Goal: Transaction & Acquisition: Purchase product/service

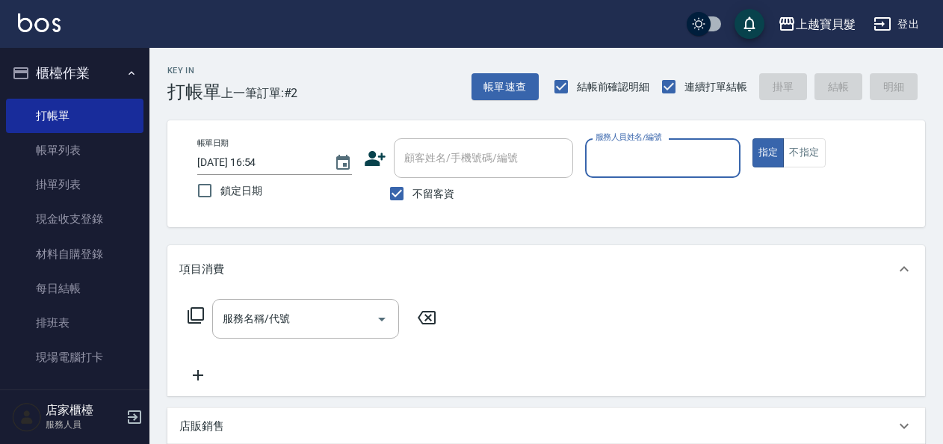
scroll to position [523, 0]
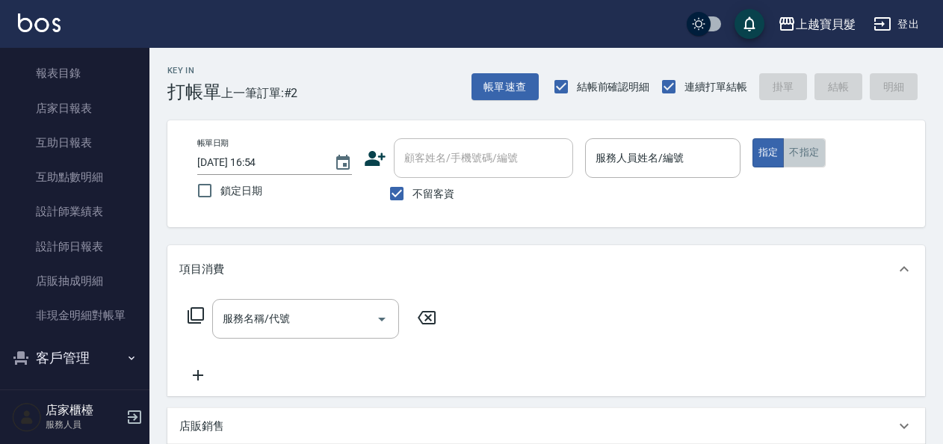
click at [801, 153] on button "不指定" at bounding box center [804, 152] width 42 height 29
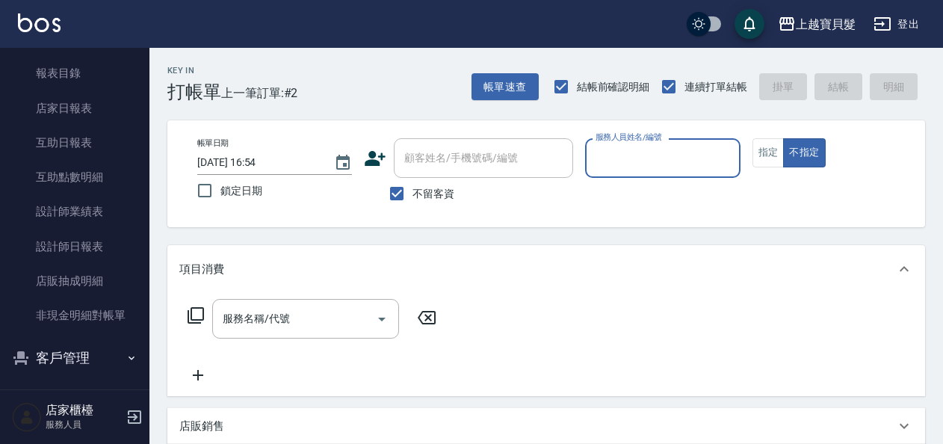
click at [668, 161] on input "服務人員姓名/編號" at bounding box center [662, 158] width 141 height 26
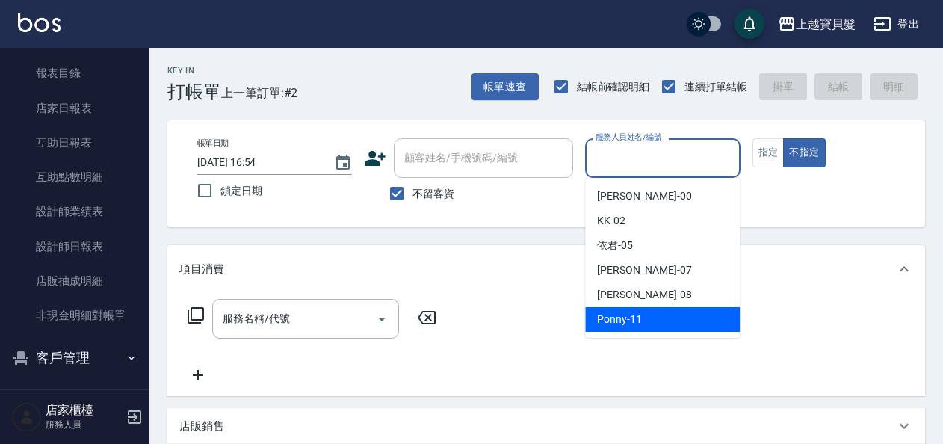
click at [604, 329] on div "Ponny -11" at bounding box center [662, 319] width 155 height 25
type input "Ponny-11"
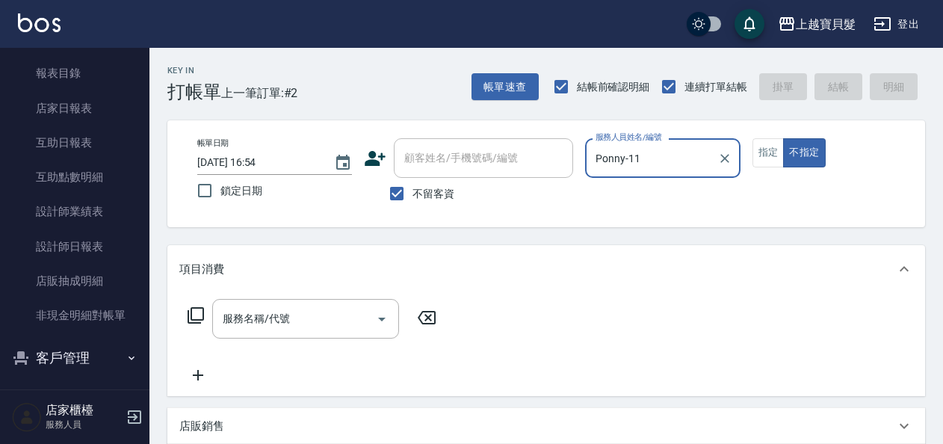
click at [197, 314] on icon at bounding box center [196, 315] width 18 height 18
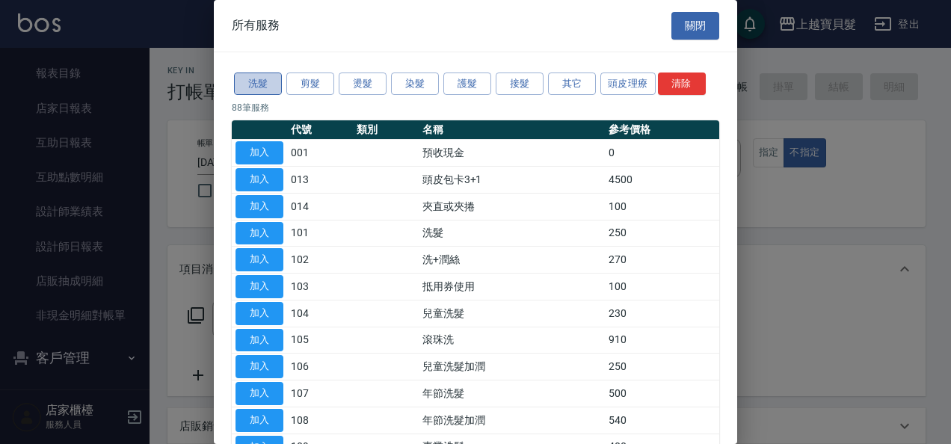
click at [247, 84] on button "洗髮" at bounding box center [258, 84] width 48 height 23
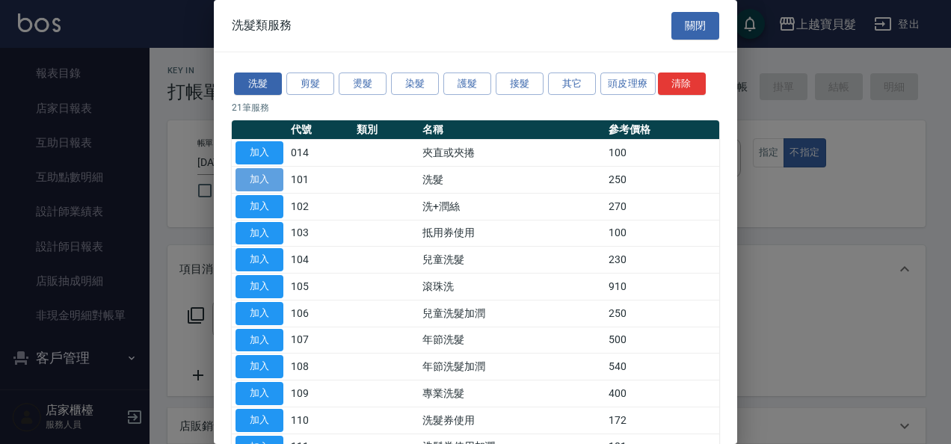
click at [262, 172] on button "加入" at bounding box center [259, 179] width 48 height 23
type input "洗髮(101)"
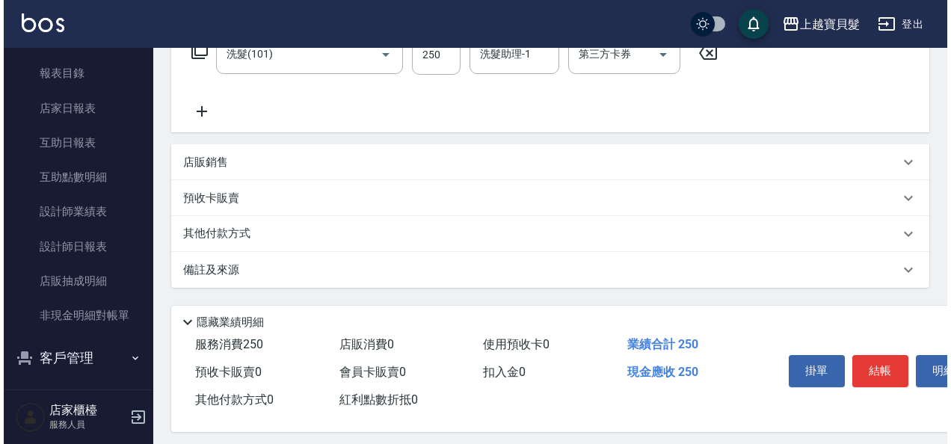
scroll to position [276, 0]
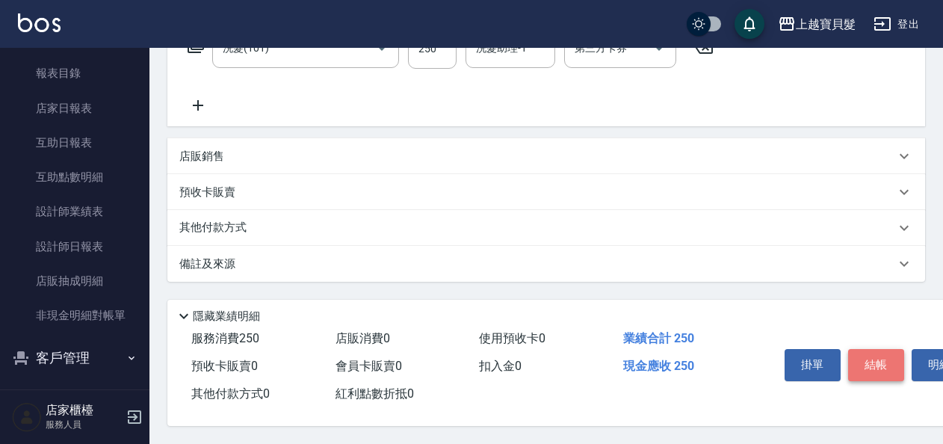
click at [882, 359] on button "結帳" at bounding box center [876, 364] width 56 height 31
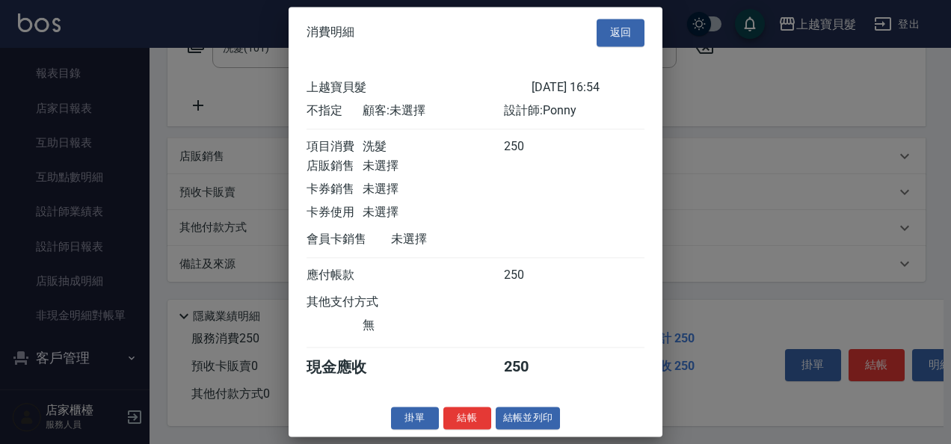
scroll to position [4, 0]
click at [531, 425] on button "結帳並列印" at bounding box center [528, 418] width 65 height 23
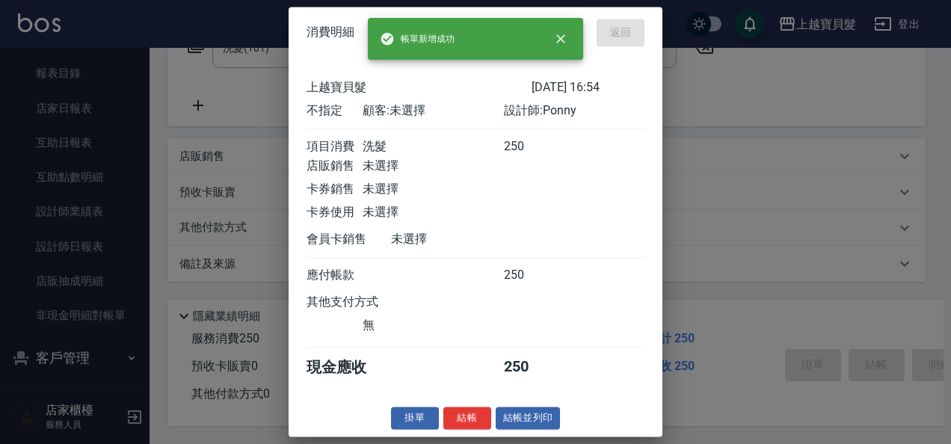
type input "[DATE] 18:04"
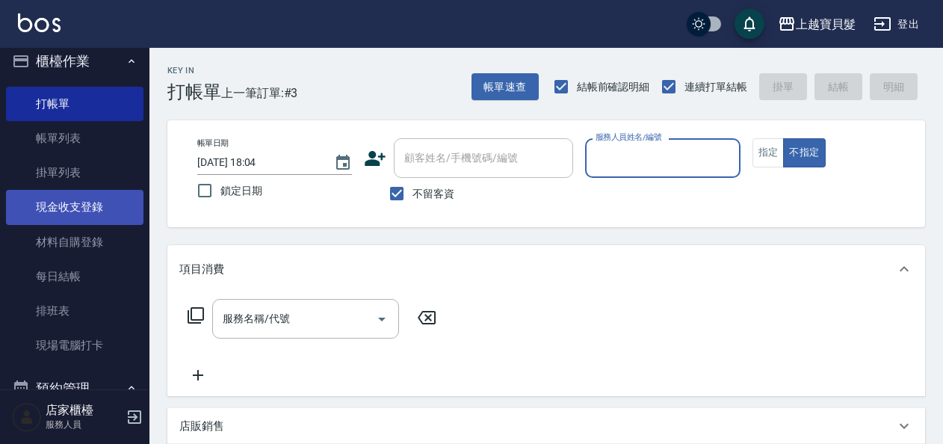
scroll to position [0, 0]
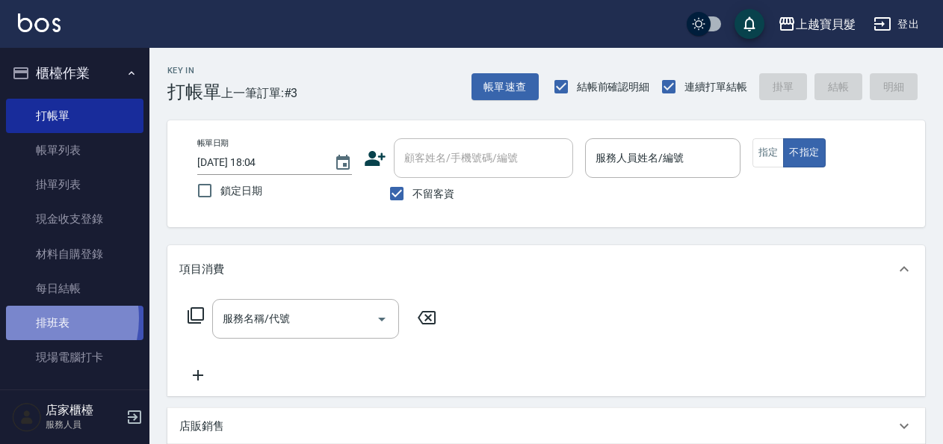
click at [31, 318] on link "排班表" at bounding box center [75, 323] width 138 height 34
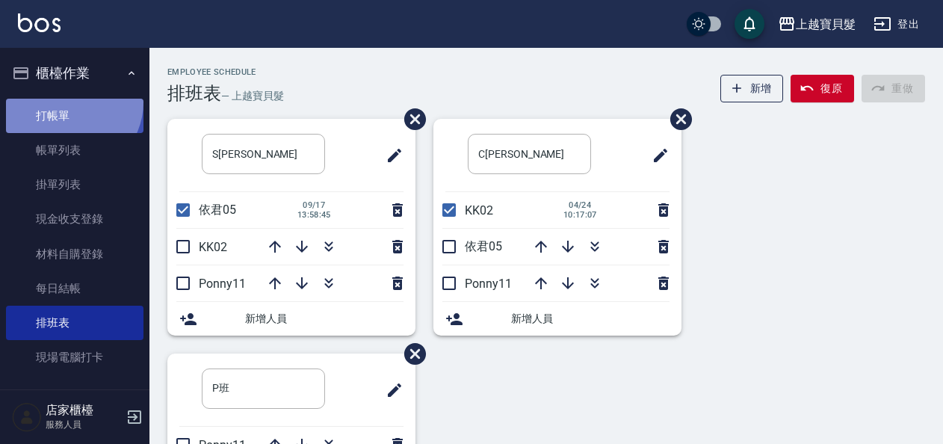
click at [69, 102] on link "打帳單" at bounding box center [75, 116] width 138 height 34
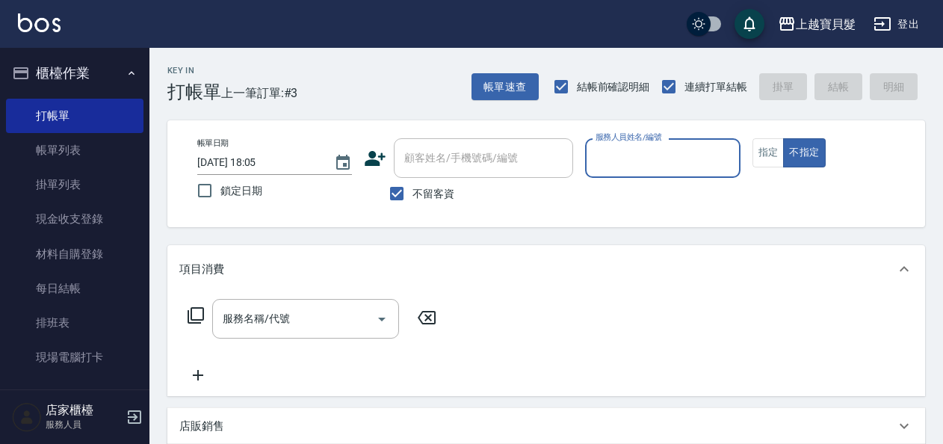
click at [634, 155] on input "服務人員姓名/編號" at bounding box center [662, 158] width 141 height 26
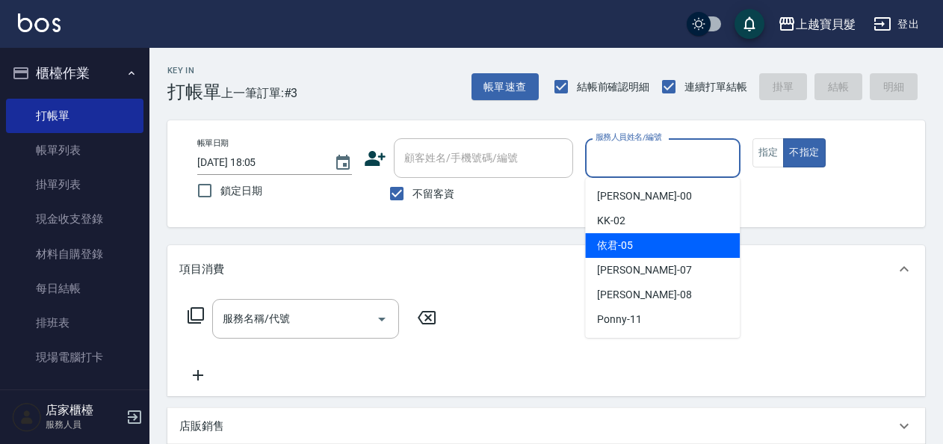
click at [634, 241] on div "依君 -05" at bounding box center [662, 245] width 155 height 25
type input "依君-05"
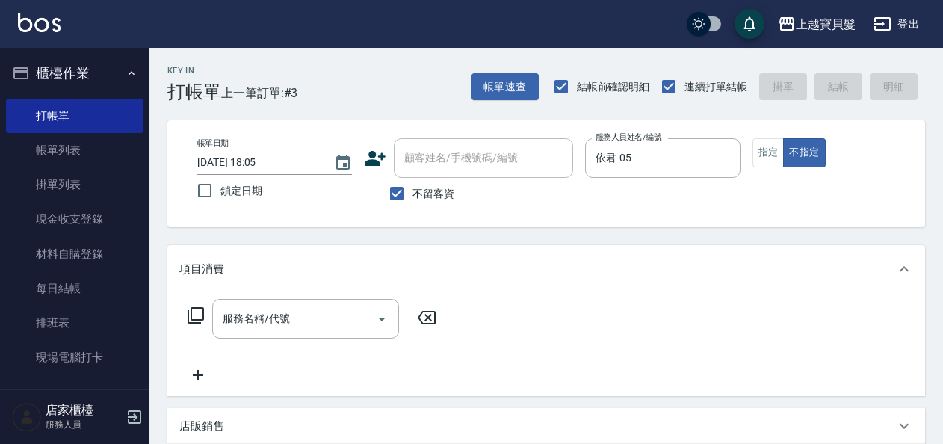
click at [450, 197] on span "不留客資" at bounding box center [434, 194] width 42 height 16
click at [413, 197] on input "不留客資" at bounding box center [396, 193] width 31 height 31
checkbox input "false"
click at [456, 162] on input "顧客姓名/手機號碼/編號" at bounding box center [473, 158] width 144 height 26
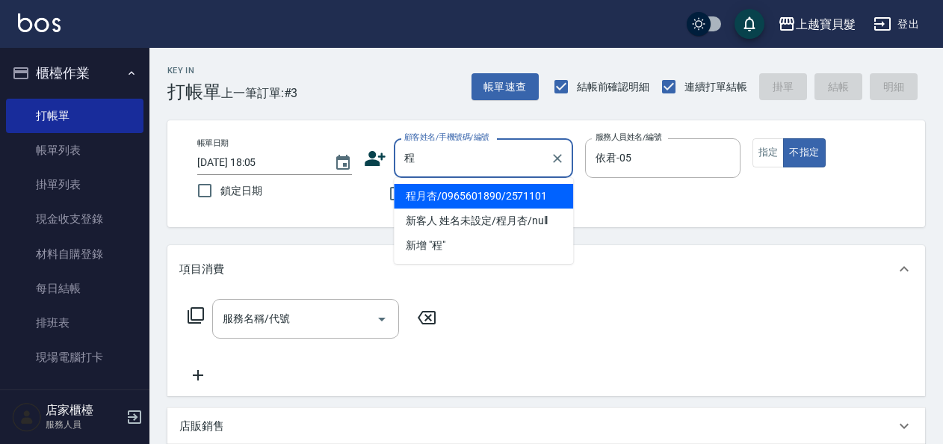
click at [466, 204] on li "程月杏/0965601890/2571101" at bounding box center [483, 196] width 179 height 25
type input "程月杏/0965601890/2571101"
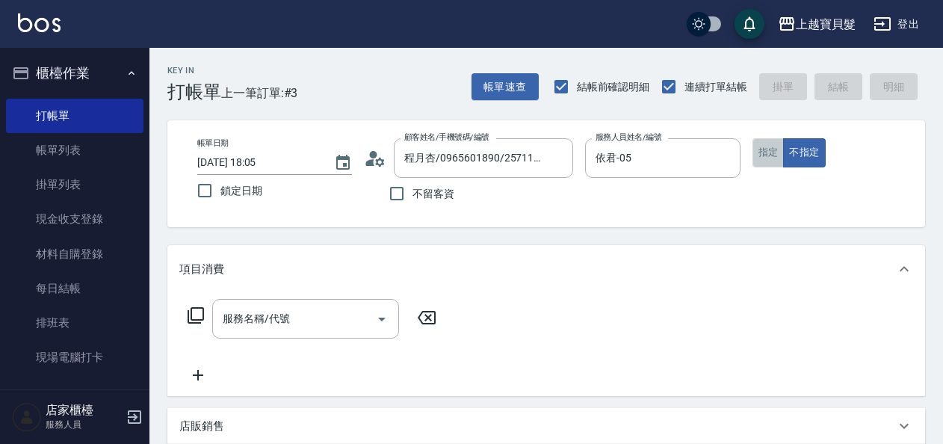
click at [776, 142] on button "指定" at bounding box center [769, 152] width 32 height 29
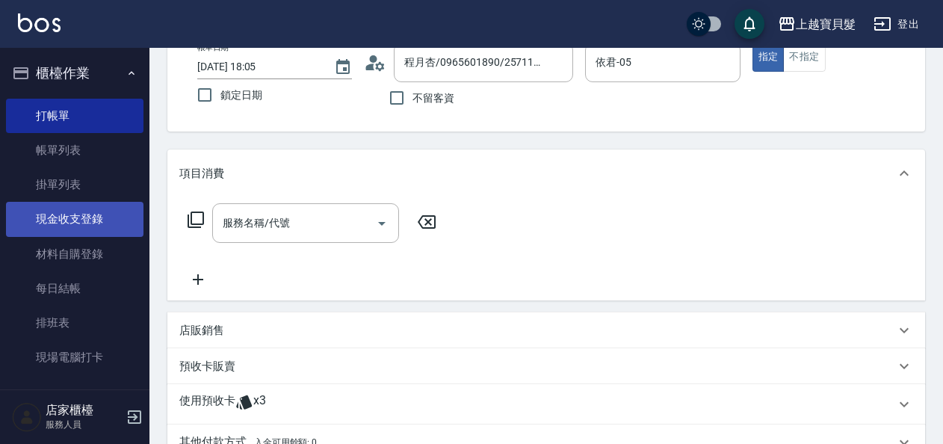
scroll to position [224, 0]
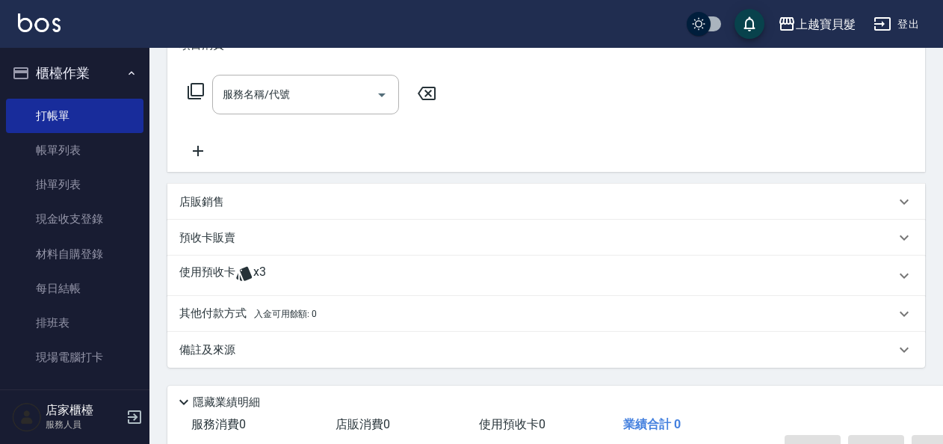
click at [193, 265] on p "使用預收卡" at bounding box center [207, 276] width 56 height 22
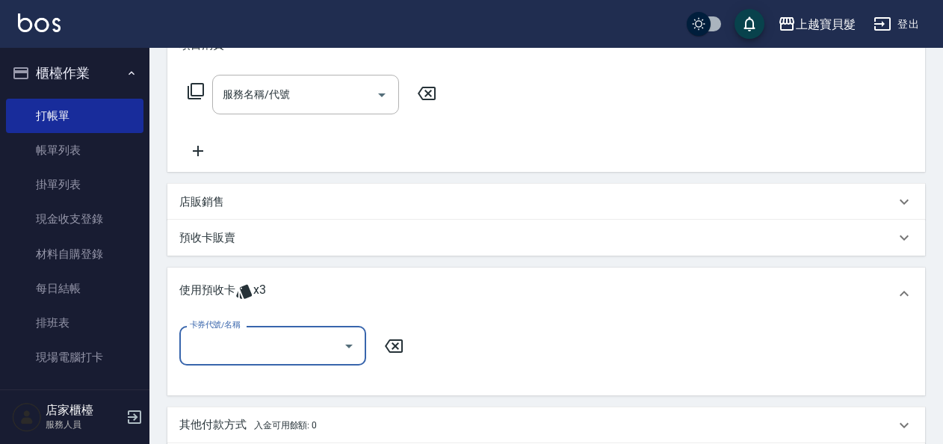
scroll to position [0, 0]
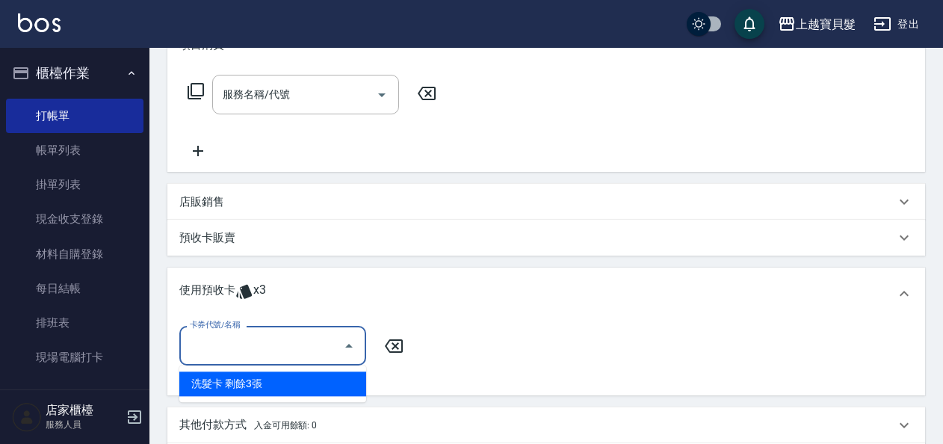
click at [209, 357] on input "卡券代號/名稱" at bounding box center [261, 346] width 151 height 26
click at [211, 377] on div "洗髮卡 剩餘3張" at bounding box center [272, 384] width 187 height 25
type input "洗髮卡"
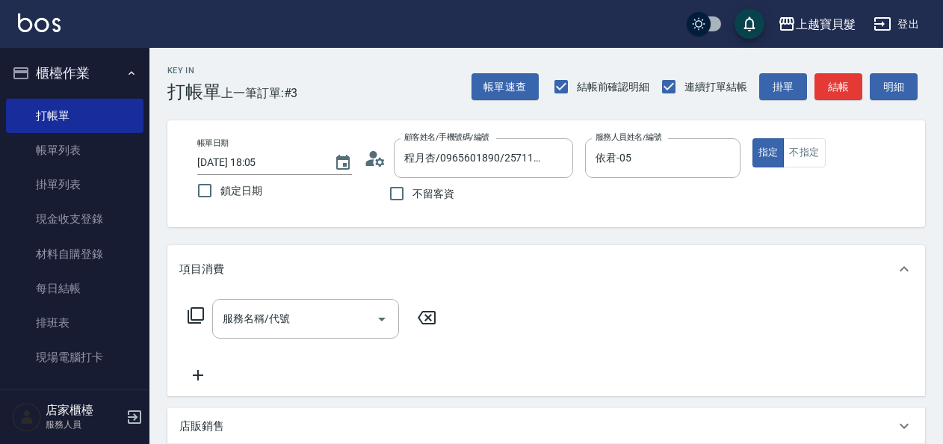
click at [188, 315] on icon at bounding box center [196, 315] width 16 height 16
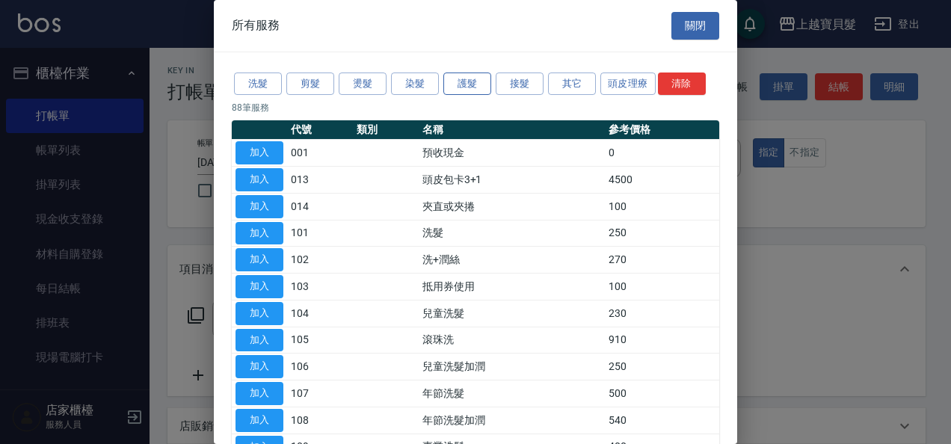
click at [471, 78] on button "護髮" at bounding box center [467, 84] width 48 height 23
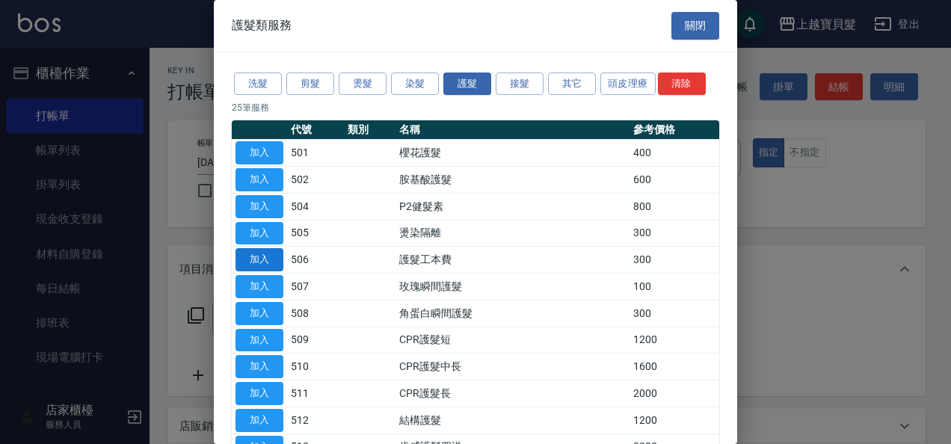
click at [263, 259] on button "加入" at bounding box center [259, 259] width 48 height 23
type input "護髮工本費(506)"
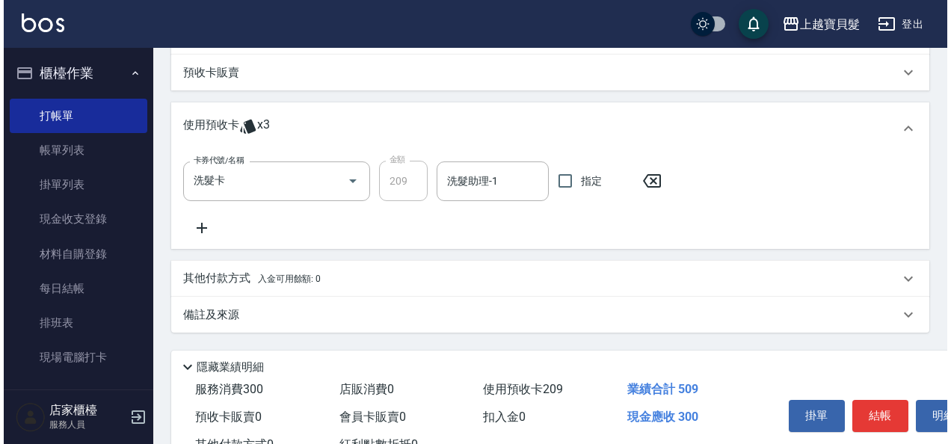
scroll to position [457, 0]
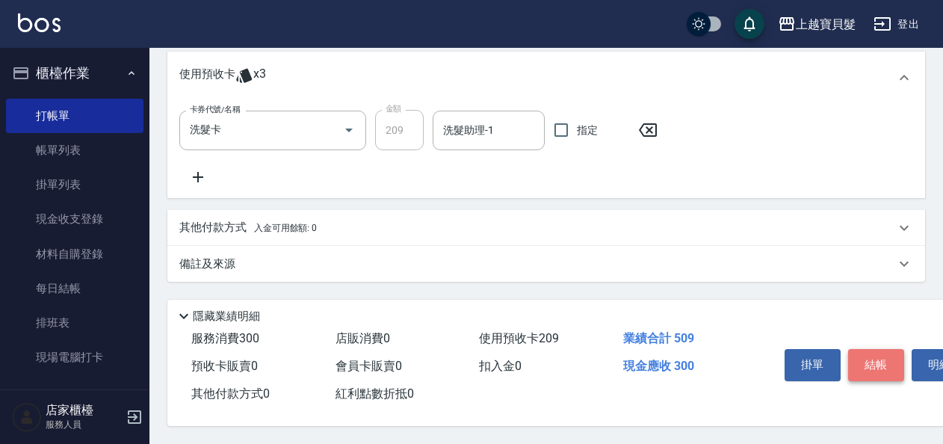
click at [884, 351] on button "結帳" at bounding box center [876, 364] width 56 height 31
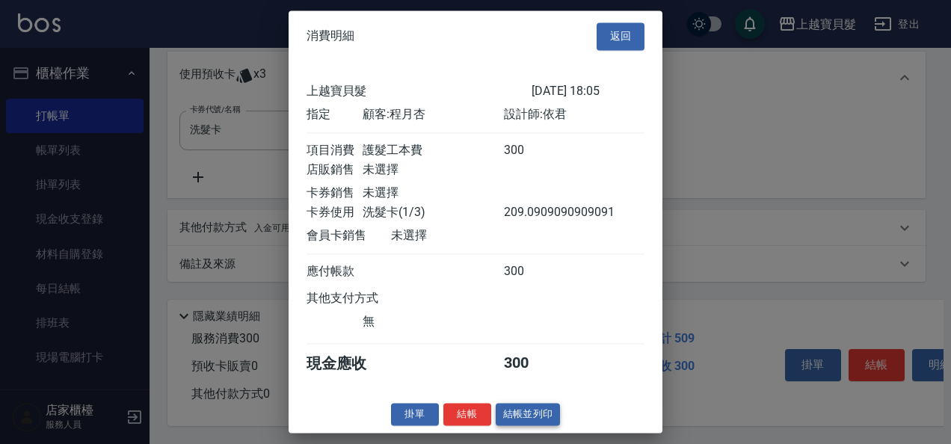
click at [531, 426] on button "結帳並列印" at bounding box center [528, 414] width 65 height 23
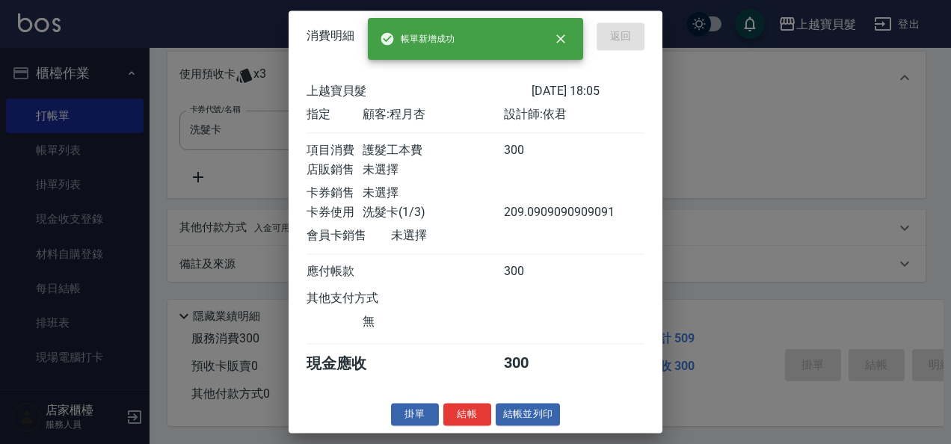
type input "[DATE] 18:20"
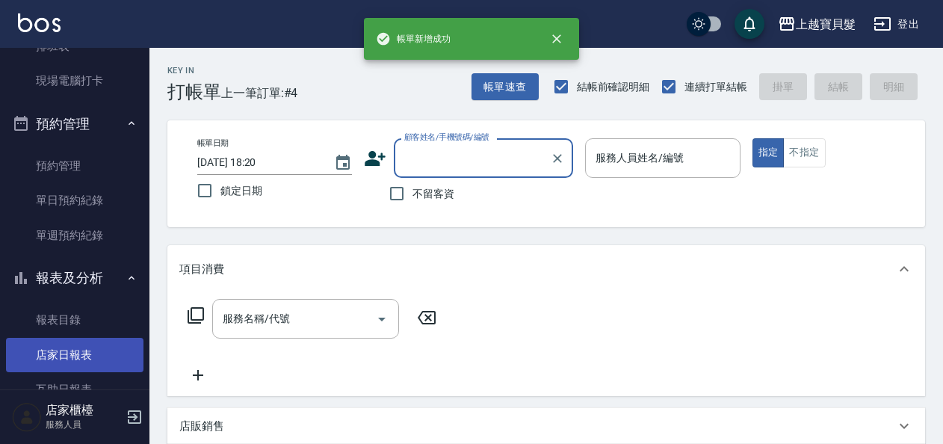
scroll to position [374, 0]
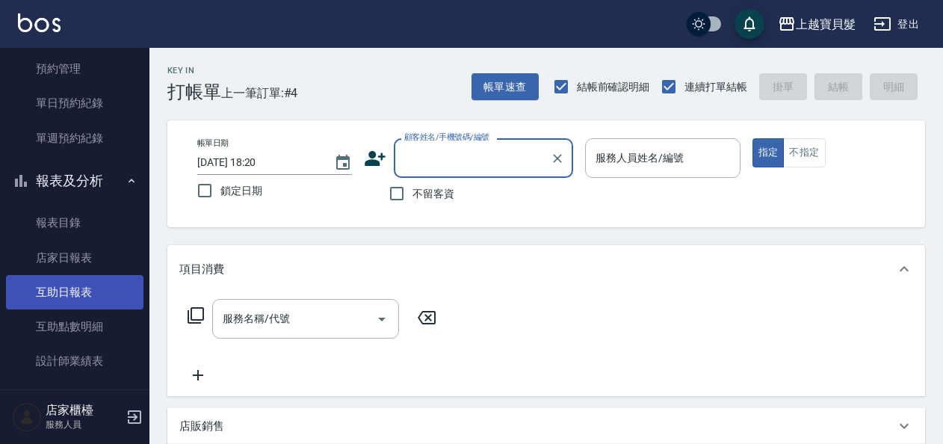
click at [96, 279] on link "互助日報表" at bounding box center [75, 292] width 138 height 34
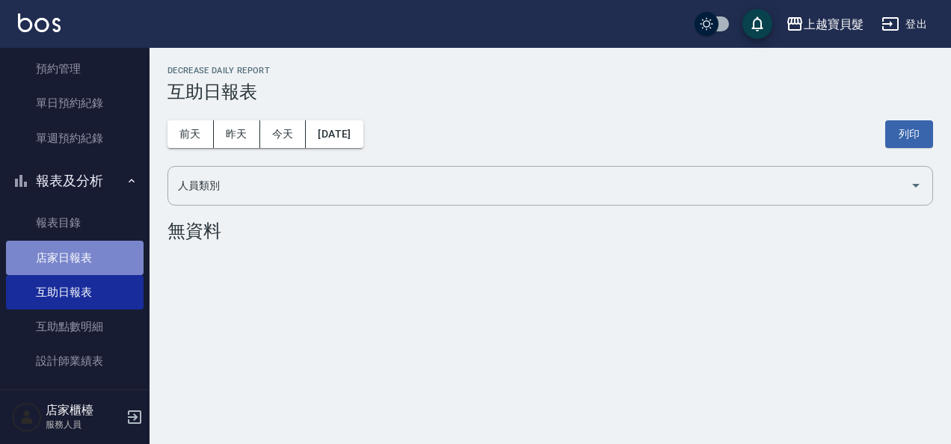
click at [97, 260] on link "店家日報表" at bounding box center [75, 258] width 138 height 34
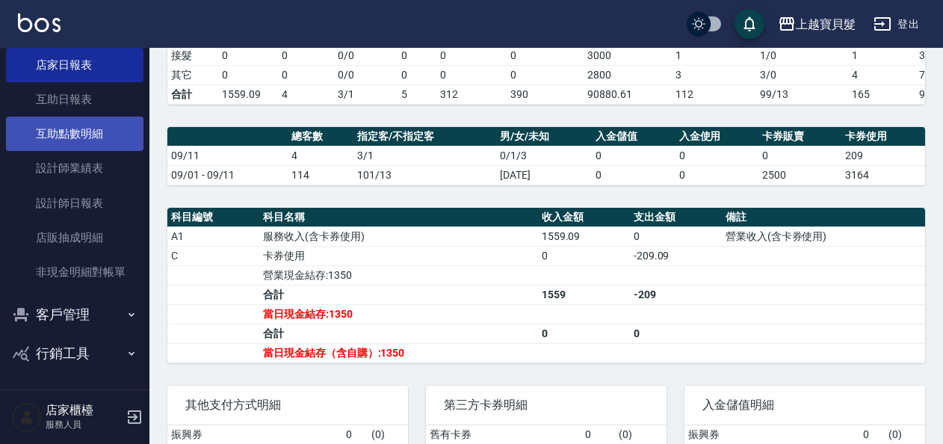
scroll to position [431, 0]
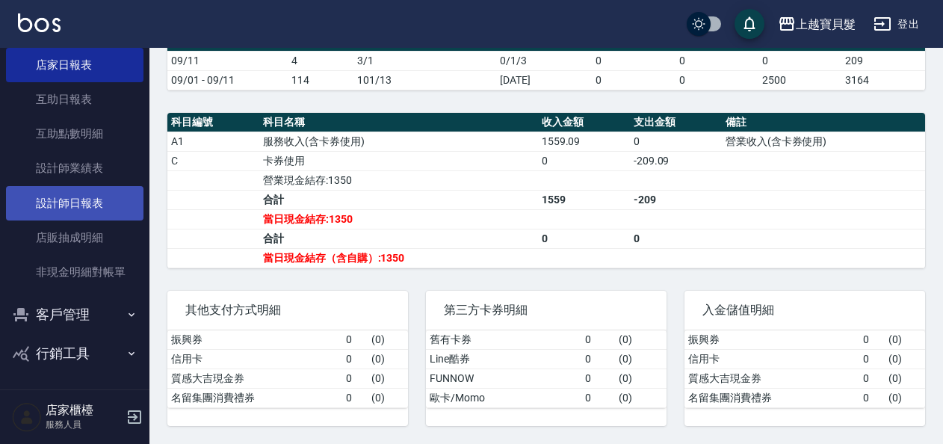
click at [61, 187] on link "設計師日報表" at bounding box center [75, 203] width 138 height 34
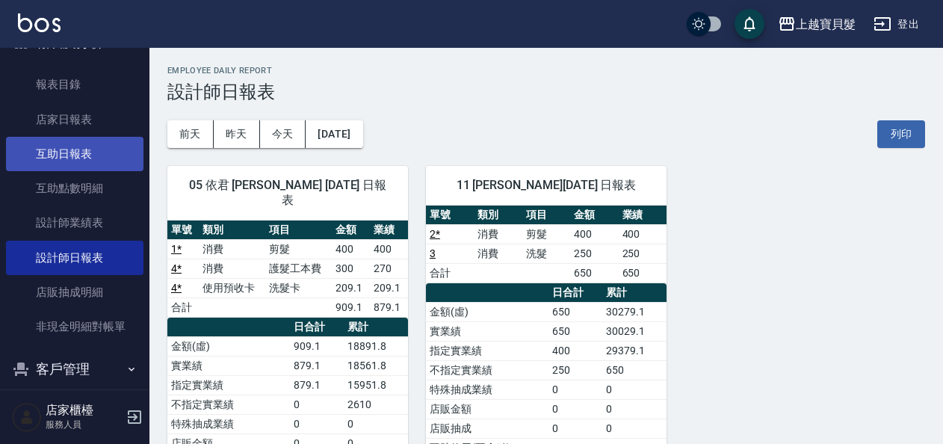
scroll to position [492, 0]
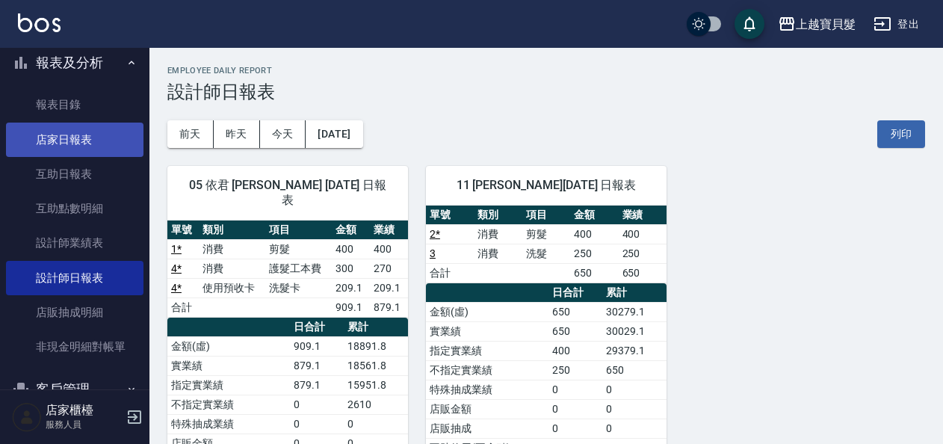
click at [75, 141] on link "店家日報表" at bounding box center [75, 140] width 138 height 34
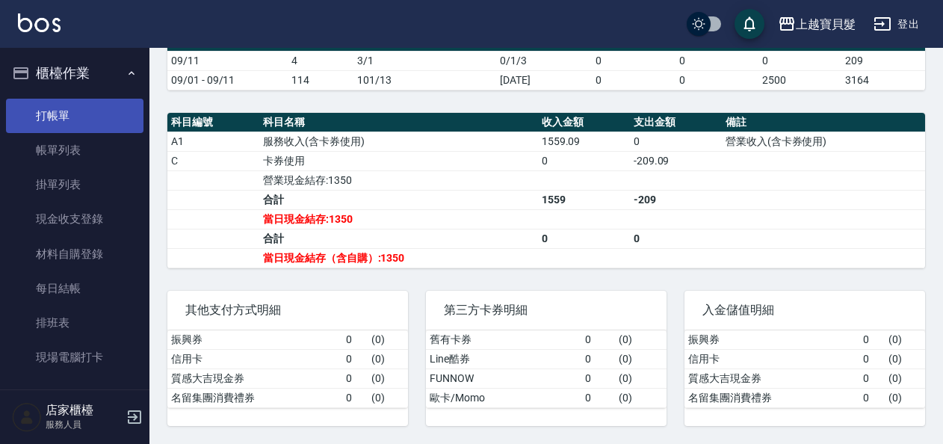
click at [63, 99] on link "打帳單" at bounding box center [75, 116] width 138 height 34
